Goal: Task Accomplishment & Management: Use online tool/utility

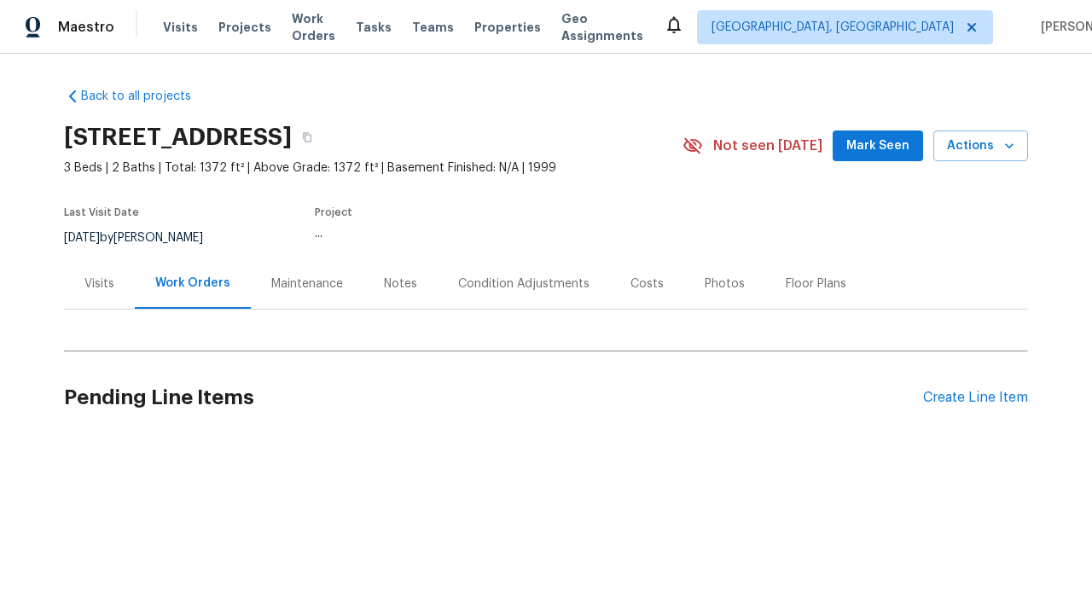
click at [968, 397] on div "Create Line Item" at bounding box center [975, 398] width 105 height 16
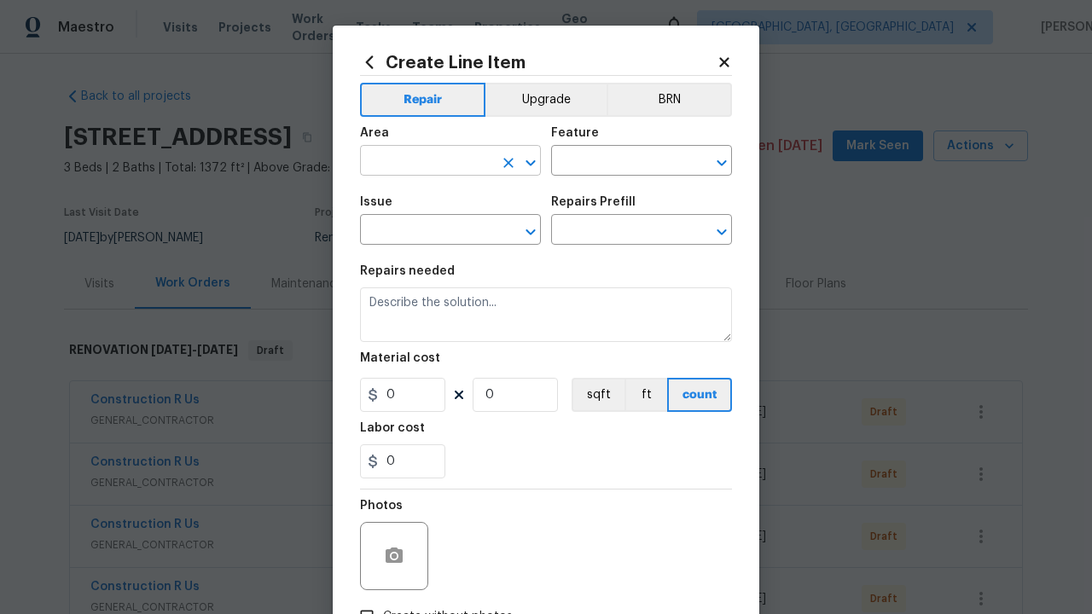
click at [420, 162] on input "text" at bounding box center [426, 162] width 133 height 26
type input "Bedroom"
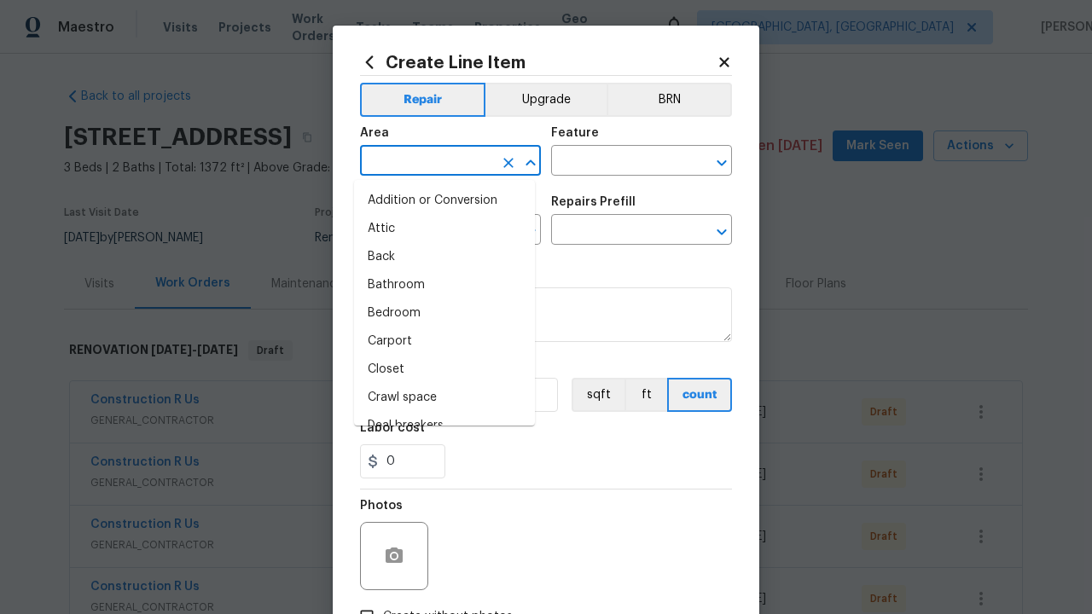
click at [437, 313] on li "Bedroom" at bounding box center [444, 313] width 181 height 28
type input "Bedroom"
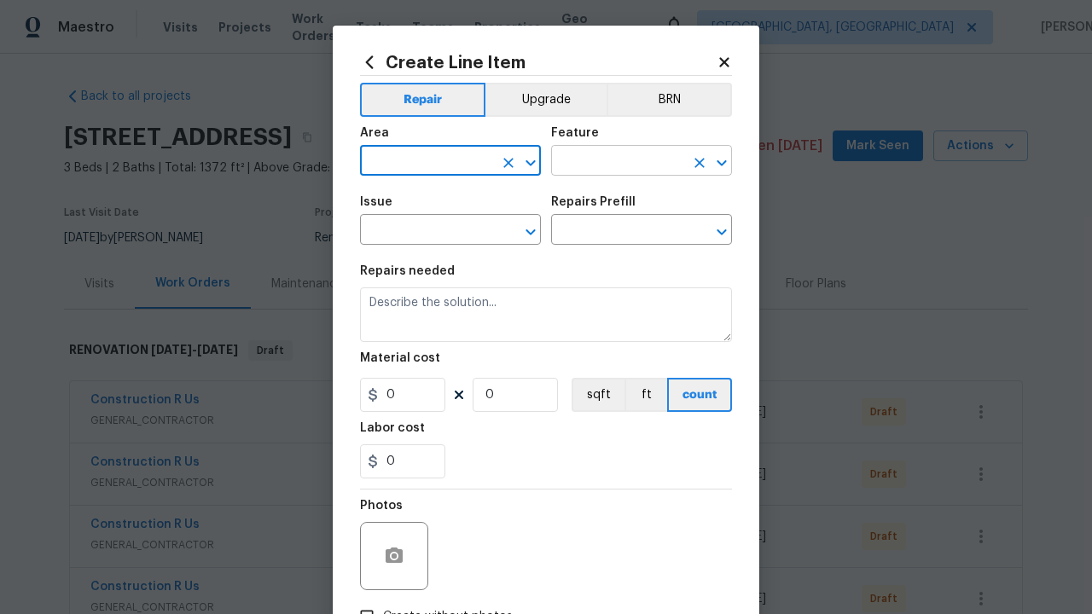
click at [611, 162] on input "text" at bounding box center [617, 162] width 133 height 26
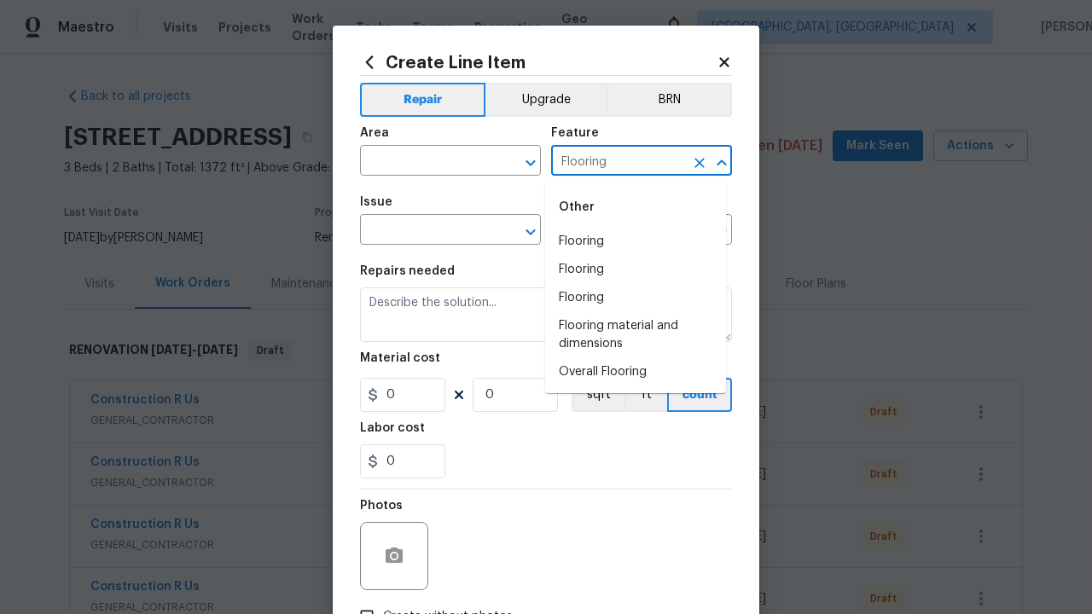
click at [635, 241] on li "Flooring" at bounding box center [635, 242] width 181 height 28
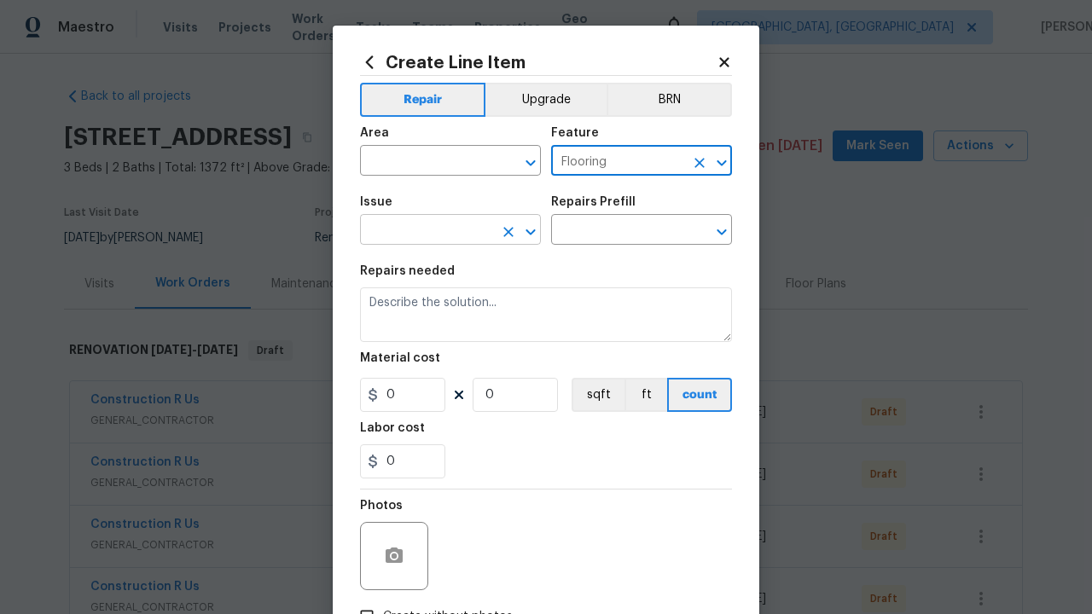
type input "Flooring"
click at [420, 232] on input "text" at bounding box center [426, 231] width 133 height 26
type input "Wallpaper"
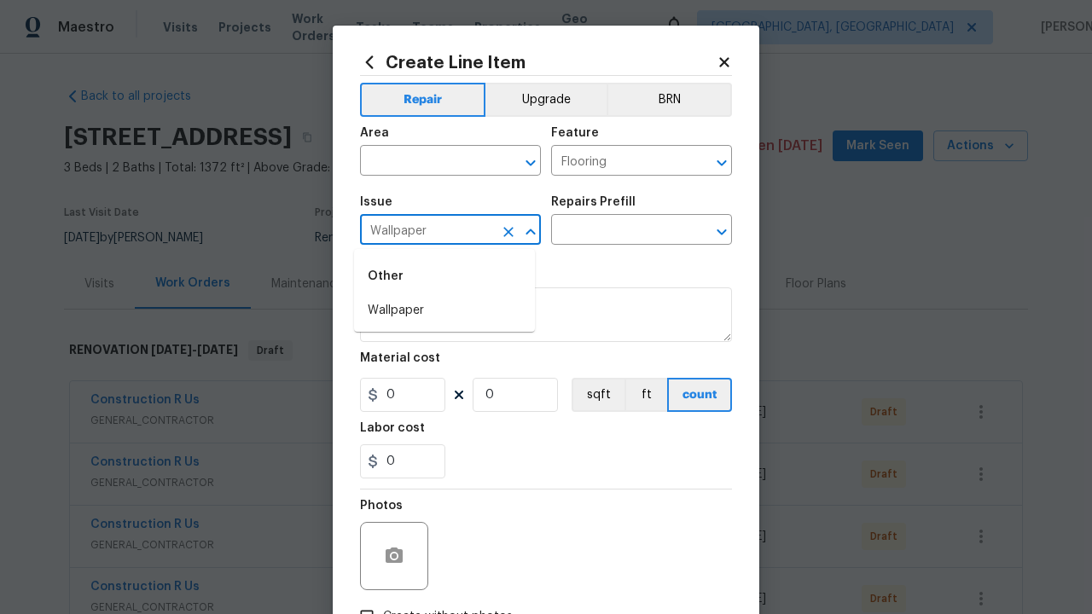
click at [444, 310] on li "Wallpaper" at bounding box center [444, 311] width 181 height 28
